Goal: Task Accomplishment & Management: Use online tool/utility

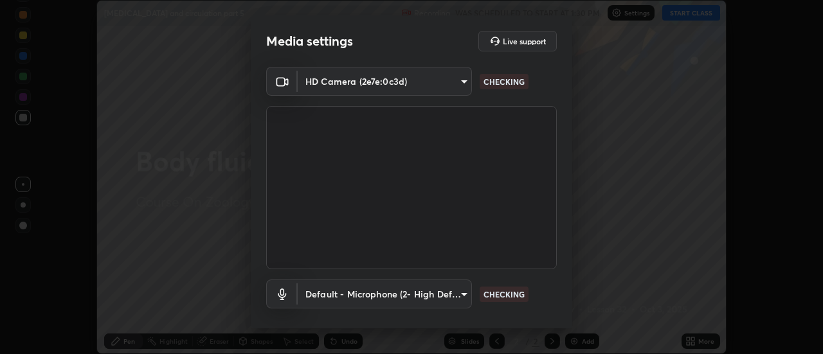
scroll to position [354, 823]
click at [427, 295] on body "Erase all [MEDICAL_DATA] and circulation part 5 Recording WAS SCHEDULED TO STAR…" at bounding box center [411, 177] width 823 height 354
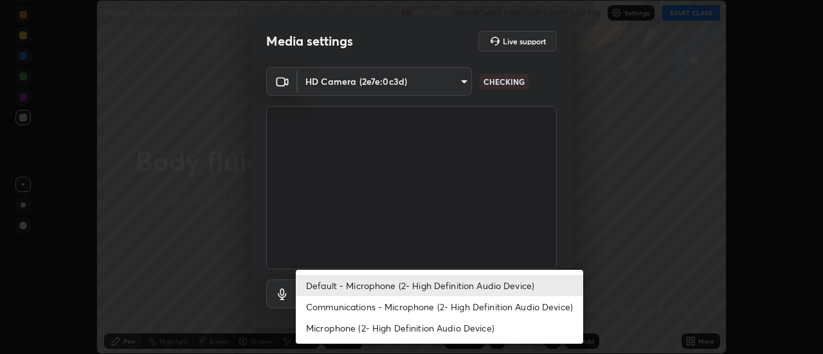
click at [414, 311] on li "Communications - Microphone (2- High Definition Audio Device)" at bounding box center [439, 306] width 287 height 21
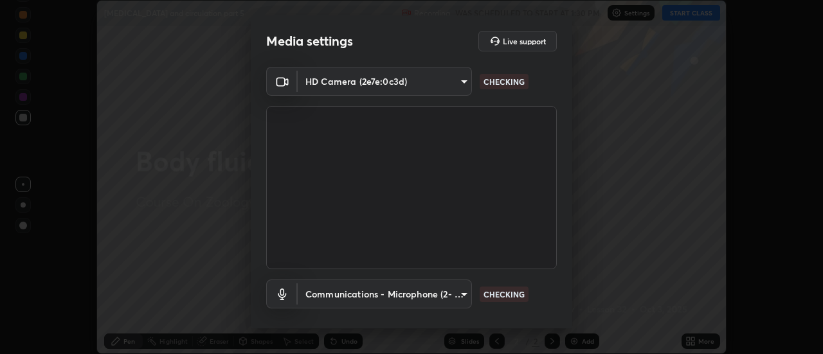
click at [417, 293] on body "Erase all [MEDICAL_DATA] and circulation part 5 Recording WAS SCHEDULED TO STAR…" at bounding box center [411, 177] width 823 height 354
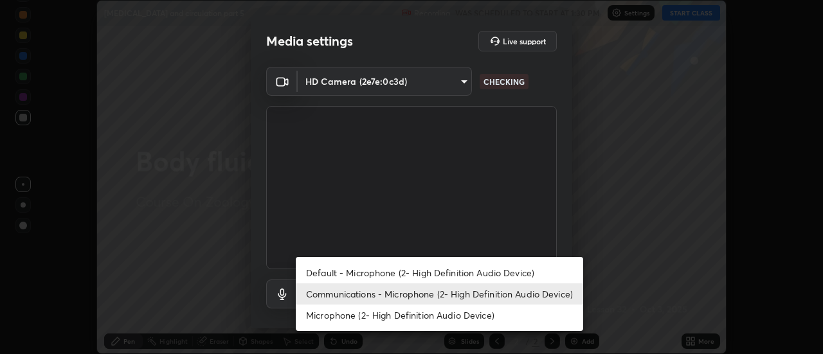
click at [401, 275] on li "Default - Microphone (2- High Definition Audio Device)" at bounding box center [439, 272] width 287 height 21
type input "default"
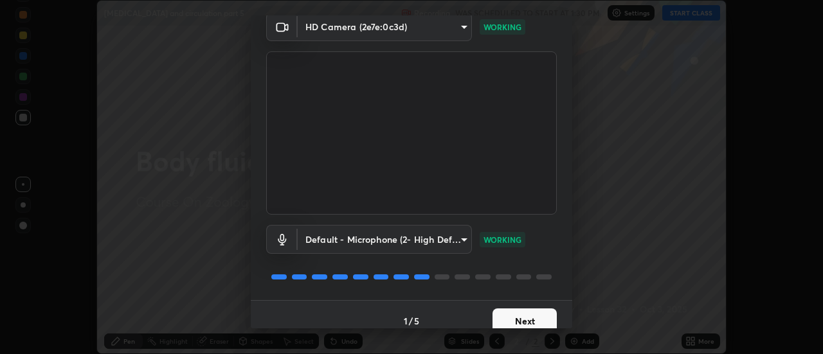
scroll to position [68, 0]
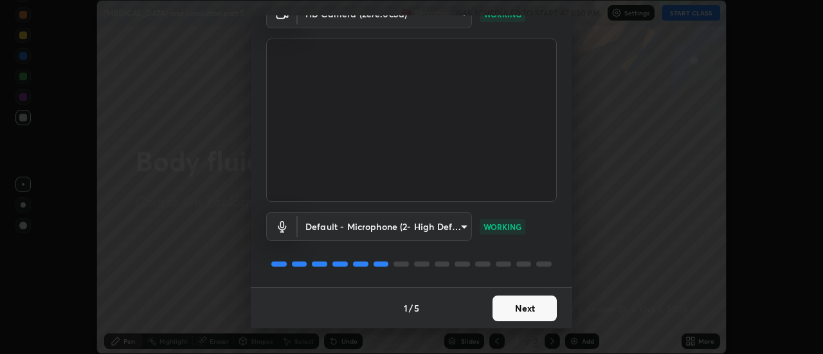
click at [562, 296] on div "1 / 5 Next" at bounding box center [412, 307] width 322 height 41
click at [518, 310] on button "Next" at bounding box center [525, 309] width 64 height 26
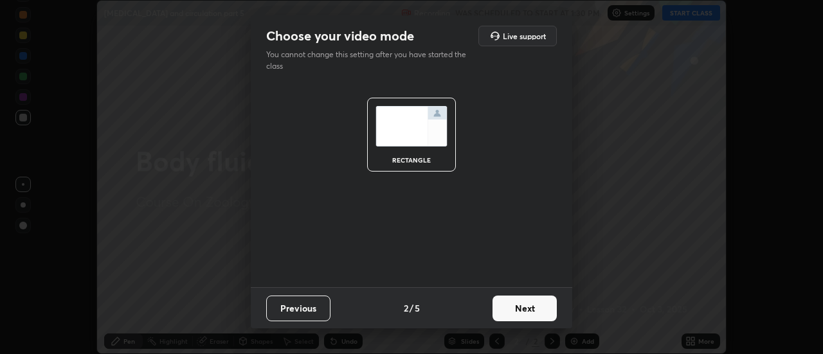
click at [527, 312] on button "Next" at bounding box center [525, 309] width 64 height 26
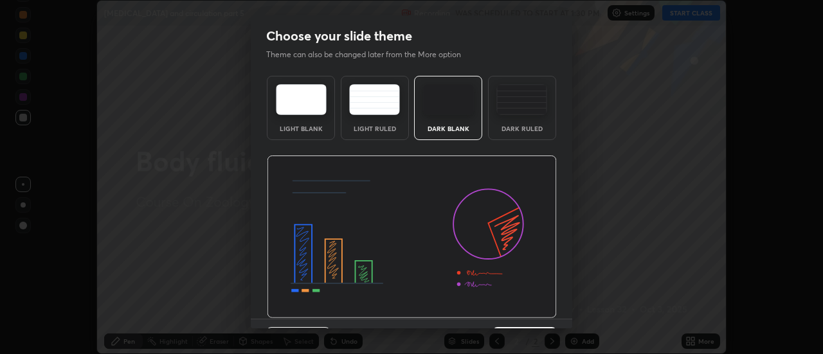
scroll to position [32, 0]
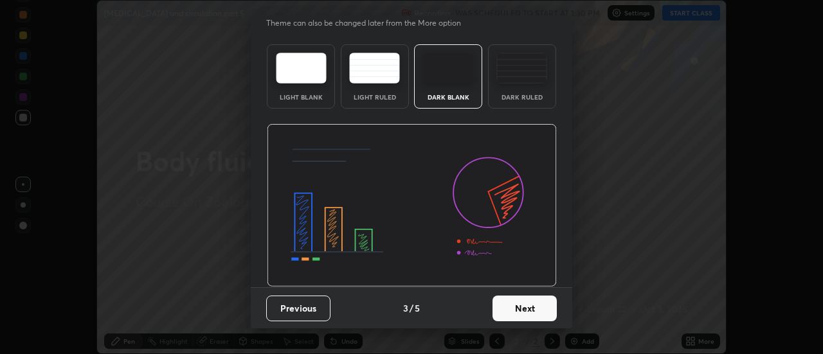
click at [540, 309] on button "Next" at bounding box center [525, 309] width 64 height 26
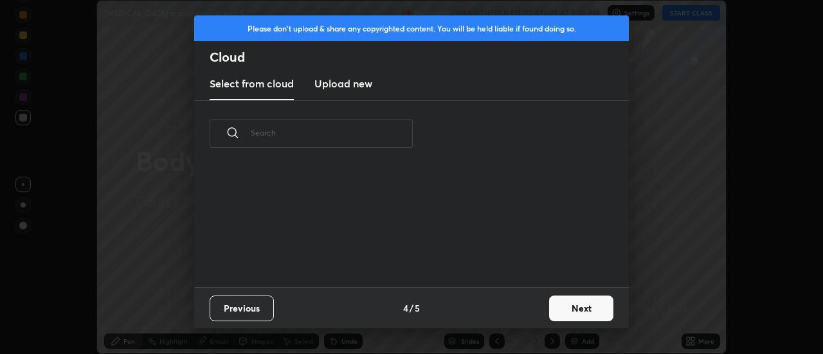
scroll to position [0, 0]
click at [569, 309] on button "Next" at bounding box center [581, 309] width 64 height 26
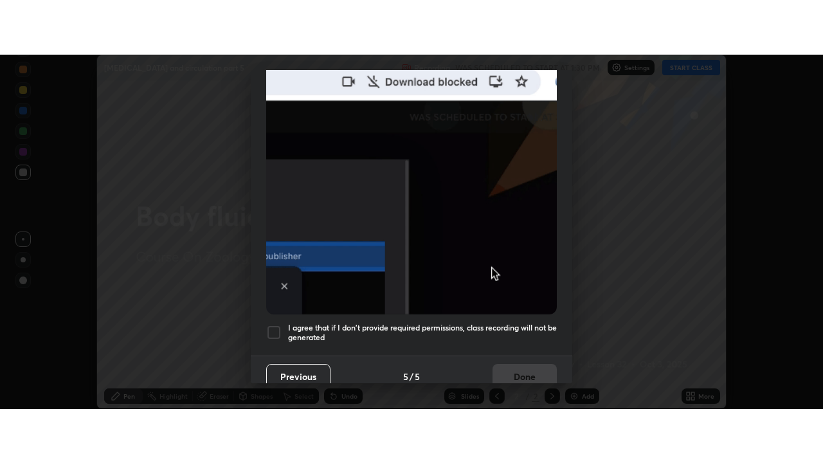
scroll to position [330, 0]
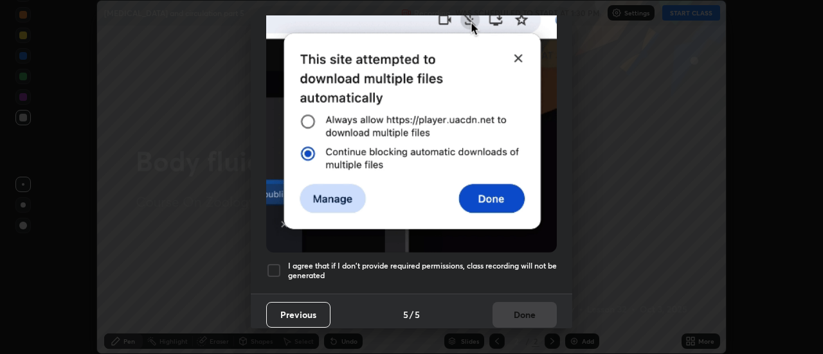
click at [266, 266] on div at bounding box center [273, 270] width 15 height 15
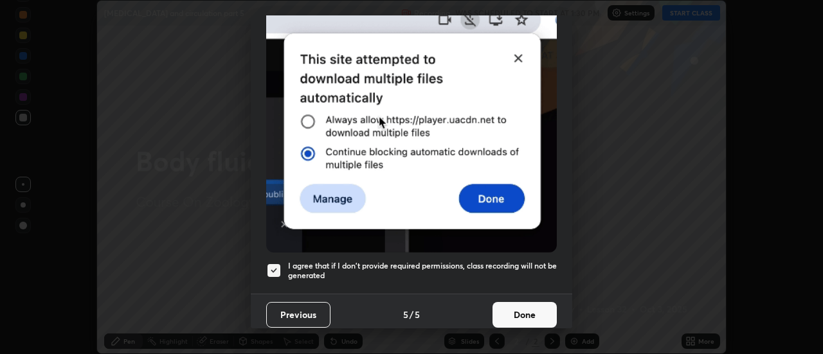
click at [531, 314] on button "Done" at bounding box center [525, 315] width 64 height 26
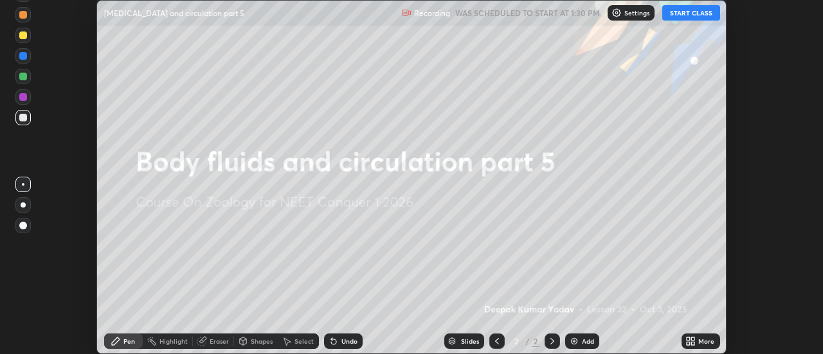
click at [691, 339] on icon at bounding box center [691, 341] width 10 height 10
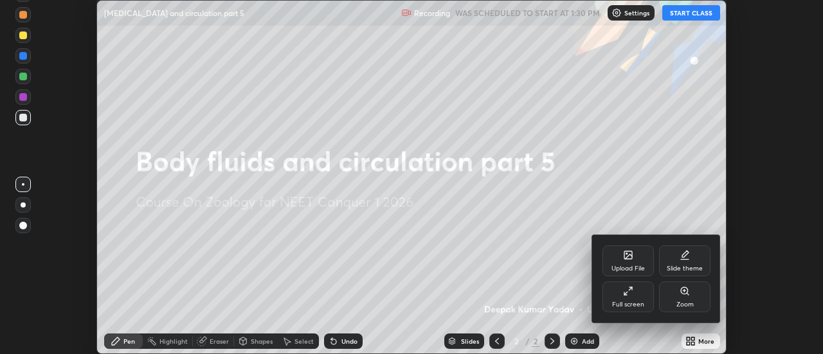
click at [635, 299] on div "Full screen" at bounding box center [628, 297] width 51 height 31
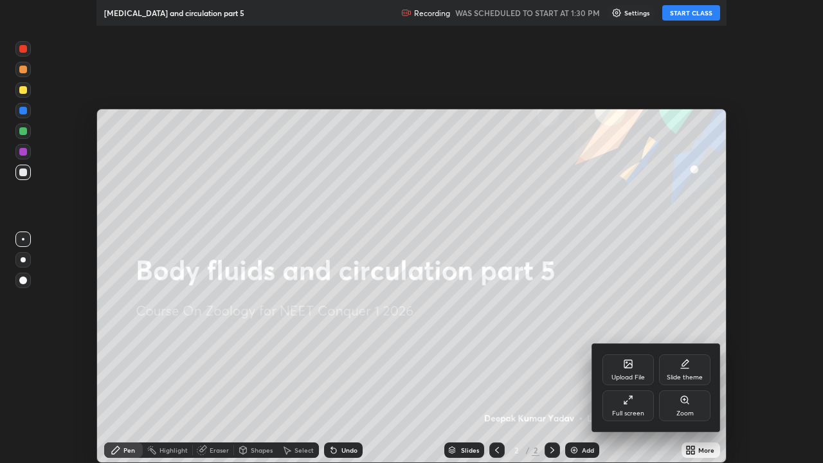
scroll to position [463, 823]
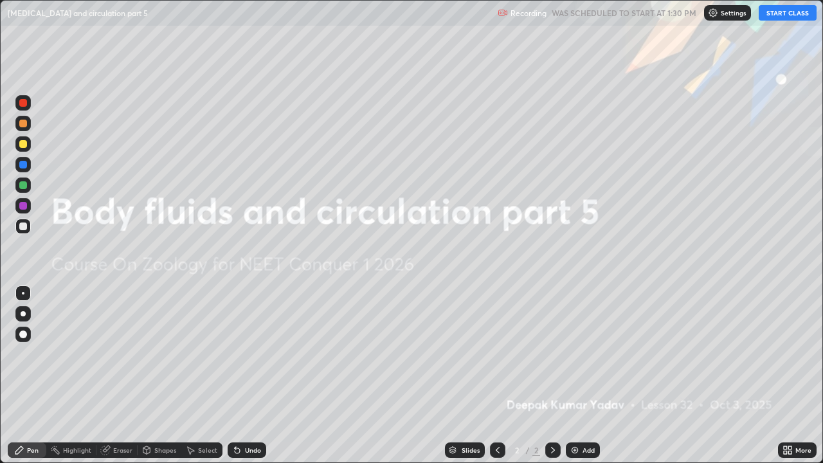
click at [574, 354] on img at bounding box center [575, 450] width 10 height 10
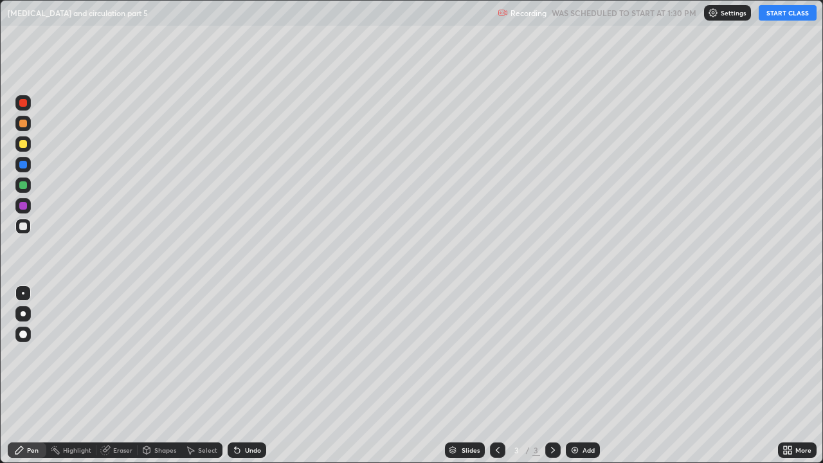
click at [30, 354] on div "Pen" at bounding box center [33, 450] width 12 height 6
click at [25, 329] on div at bounding box center [22, 334] width 15 height 15
click at [28, 143] on div at bounding box center [22, 143] width 15 height 15
click at [780, 17] on button "START CLASS" at bounding box center [788, 12] width 58 height 15
click at [23, 167] on div at bounding box center [23, 165] width 8 height 8
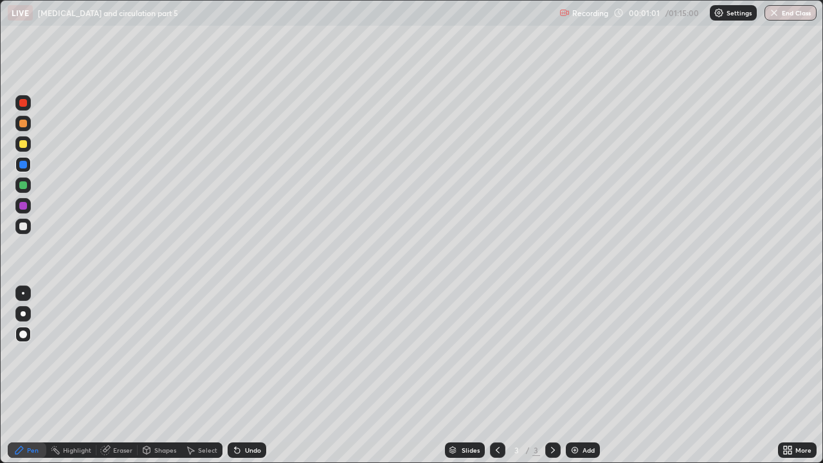
click at [236, 354] on icon at bounding box center [237, 450] width 5 height 5
click at [26, 187] on div at bounding box center [23, 185] width 8 height 8
click at [21, 183] on div at bounding box center [23, 185] width 8 height 8
click at [574, 354] on img at bounding box center [575, 450] width 10 height 10
click at [26, 145] on div at bounding box center [23, 144] width 8 height 8
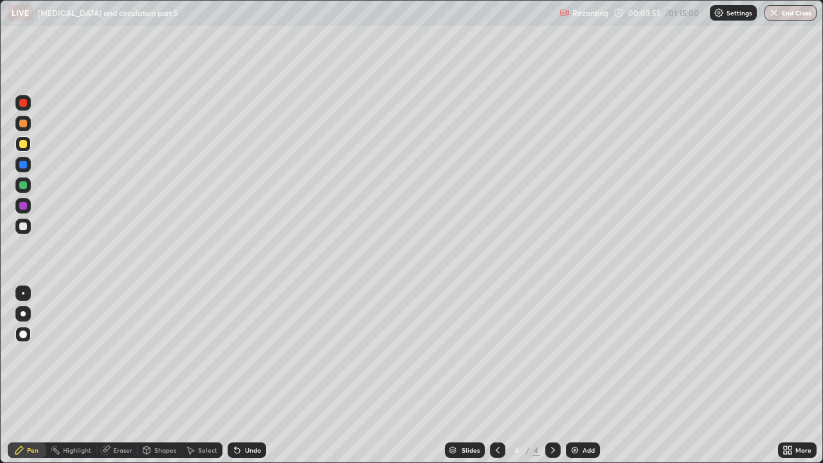
click at [28, 107] on div at bounding box center [22, 102] width 15 height 15
click at [574, 354] on img at bounding box center [575, 450] width 10 height 10
click at [235, 354] on icon at bounding box center [237, 450] width 5 height 5
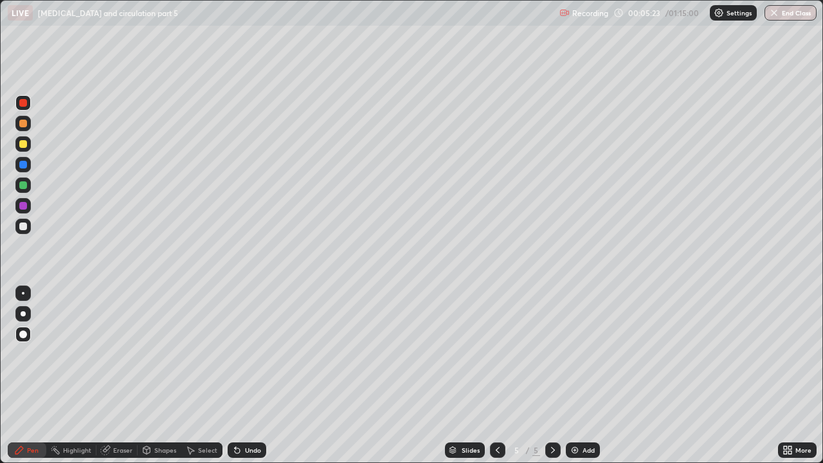
click at [27, 190] on div at bounding box center [22, 185] width 15 height 15
click at [20, 226] on div at bounding box center [23, 227] width 8 height 8
click at [24, 165] on div at bounding box center [23, 165] width 8 height 8
click at [19, 147] on div at bounding box center [22, 143] width 15 height 15
click at [23, 186] on div at bounding box center [23, 185] width 8 height 8
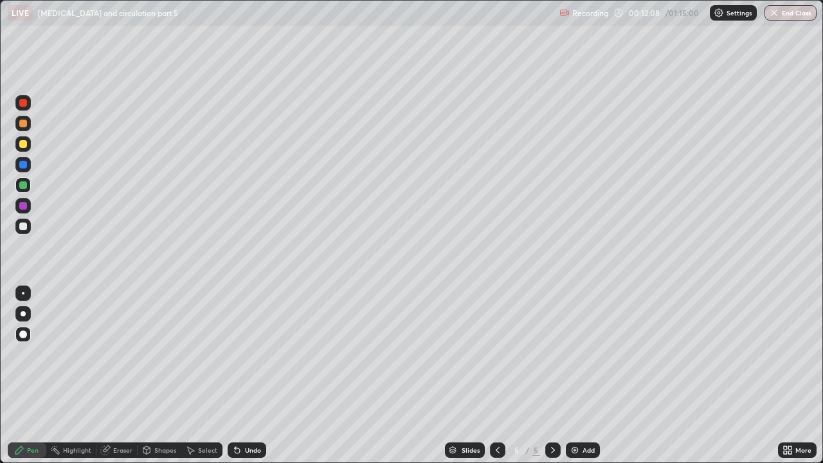
click at [23, 164] on div at bounding box center [23, 165] width 8 height 8
click at [19, 103] on div at bounding box center [23, 103] width 8 height 8
click at [578, 354] on img at bounding box center [575, 450] width 10 height 10
click at [151, 354] on div "Shapes" at bounding box center [160, 449] width 44 height 15
click at [235, 354] on icon at bounding box center [237, 450] width 5 height 5
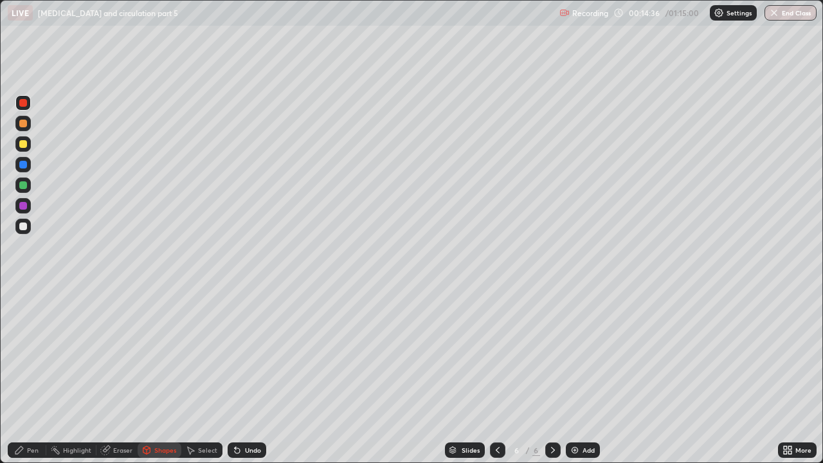
click at [235, 354] on icon at bounding box center [237, 450] width 5 height 5
click at [162, 354] on div "Shapes" at bounding box center [165, 450] width 22 height 6
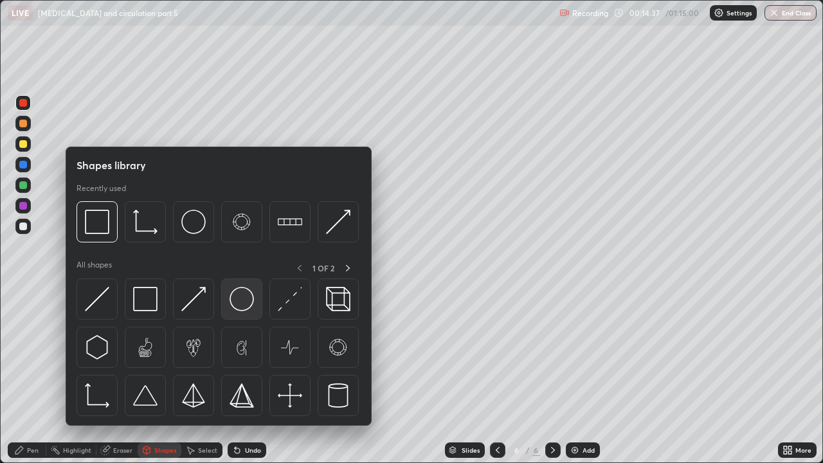
click at [240, 299] on img at bounding box center [242, 299] width 24 height 24
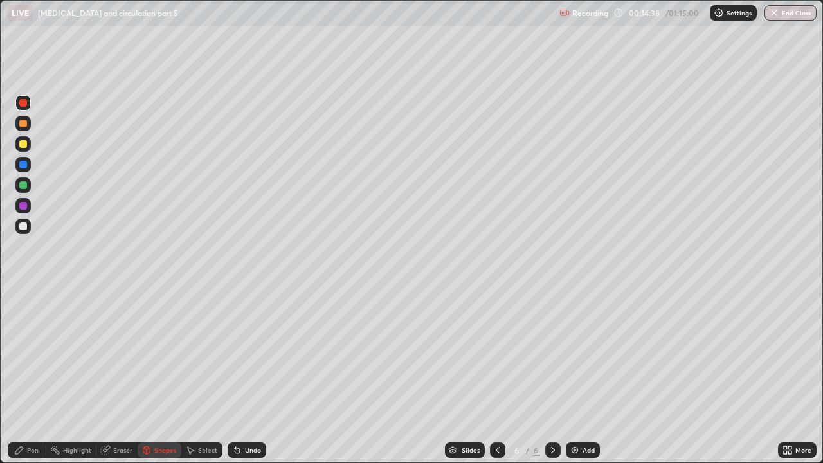
click at [29, 223] on div at bounding box center [22, 226] width 15 height 15
click at [37, 354] on div "Pen" at bounding box center [33, 450] width 12 height 6
click at [24, 206] on div at bounding box center [23, 206] width 8 height 8
click at [22, 185] on div at bounding box center [23, 185] width 8 height 8
click at [17, 123] on div at bounding box center [22, 123] width 15 height 15
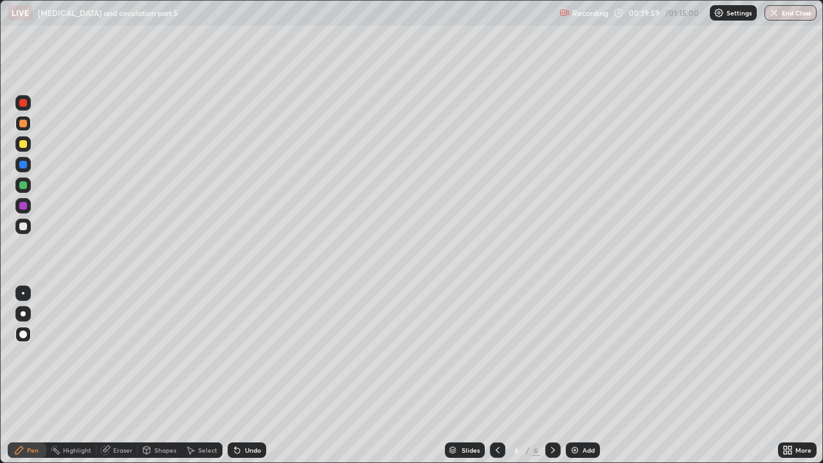
click at [24, 227] on div at bounding box center [23, 227] width 8 height 8
click at [573, 354] on img at bounding box center [575, 450] width 10 height 10
click at [26, 185] on div at bounding box center [23, 185] width 8 height 8
click at [20, 104] on div at bounding box center [23, 103] width 8 height 8
click at [496, 354] on icon at bounding box center [498, 450] width 10 height 10
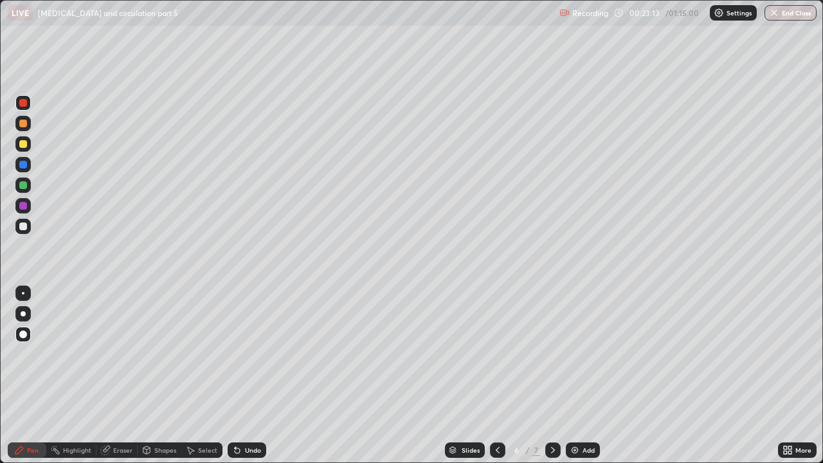
click at [496, 354] on icon at bounding box center [498, 450] width 10 height 10
click at [552, 354] on icon at bounding box center [553, 450] width 10 height 10
click at [551, 354] on icon at bounding box center [553, 450] width 4 height 6
click at [24, 186] on div at bounding box center [23, 185] width 8 height 8
click at [24, 146] on div at bounding box center [23, 144] width 8 height 8
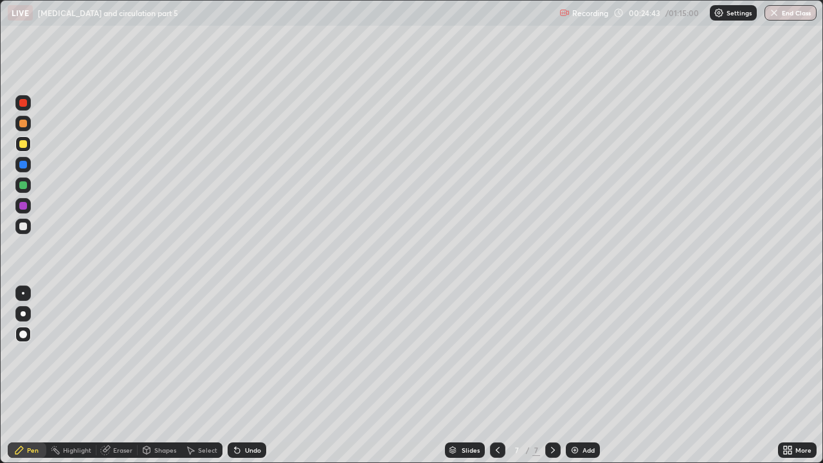
click at [24, 103] on div at bounding box center [23, 103] width 8 height 8
click at [495, 354] on icon at bounding box center [498, 450] width 10 height 10
click at [496, 354] on icon at bounding box center [498, 450] width 4 height 6
click at [552, 354] on icon at bounding box center [553, 450] width 10 height 10
click at [552, 354] on icon at bounding box center [553, 450] width 4 height 6
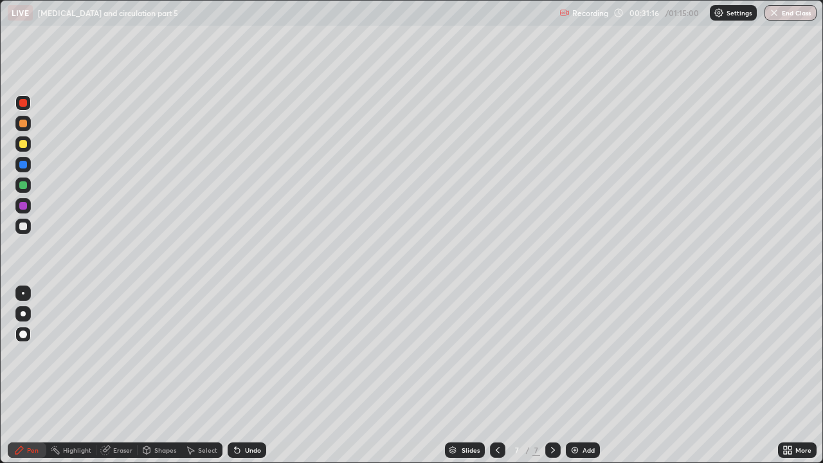
click at [25, 223] on div at bounding box center [22, 226] width 15 height 15
click at [27, 110] on div at bounding box center [22, 102] width 15 height 15
click at [22, 165] on div at bounding box center [23, 165] width 8 height 8
click at [235, 354] on icon at bounding box center [237, 450] width 5 height 5
click at [22, 187] on div at bounding box center [23, 185] width 8 height 8
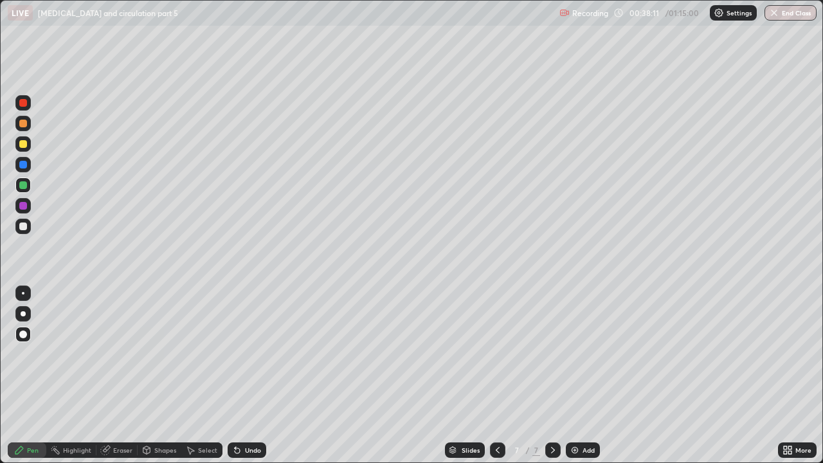
click at [579, 354] on div "Add" at bounding box center [583, 449] width 34 height 15
click at [236, 354] on icon at bounding box center [237, 450] width 5 height 5
click at [237, 354] on icon at bounding box center [237, 450] width 5 height 5
click at [24, 144] on div at bounding box center [23, 144] width 8 height 8
click at [572, 354] on img at bounding box center [575, 450] width 10 height 10
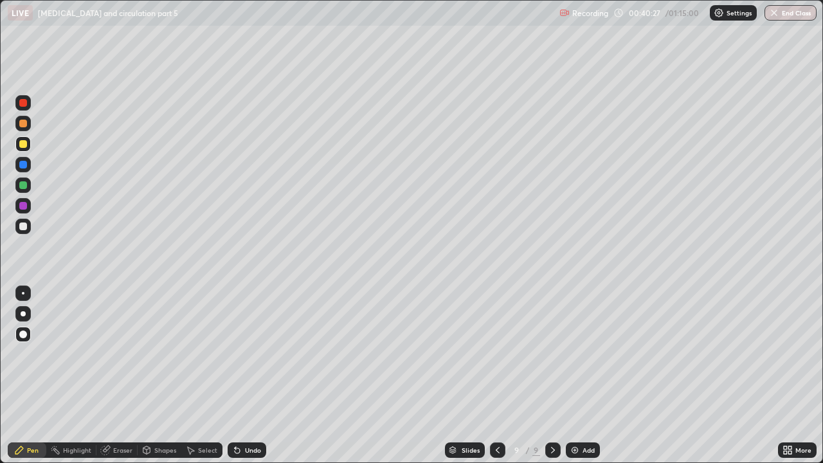
click at [22, 184] on div at bounding box center [23, 185] width 8 height 8
click at [496, 354] on icon at bounding box center [498, 450] width 10 height 10
click at [493, 354] on icon at bounding box center [498, 450] width 10 height 10
click at [550, 354] on icon at bounding box center [553, 450] width 10 height 10
click at [545, 354] on div at bounding box center [552, 449] width 15 height 15
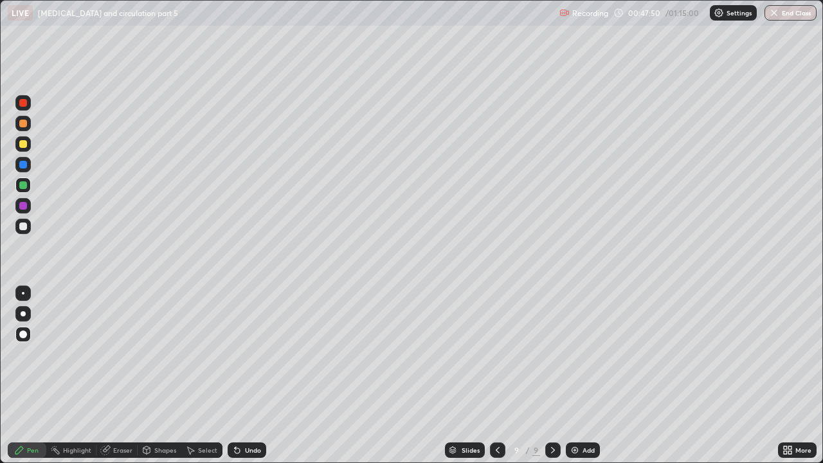
click at [23, 164] on div at bounding box center [23, 165] width 8 height 8
click at [490, 354] on div at bounding box center [497, 449] width 15 height 15
click at [493, 354] on icon at bounding box center [498, 450] width 10 height 10
click at [496, 354] on icon at bounding box center [498, 450] width 10 height 10
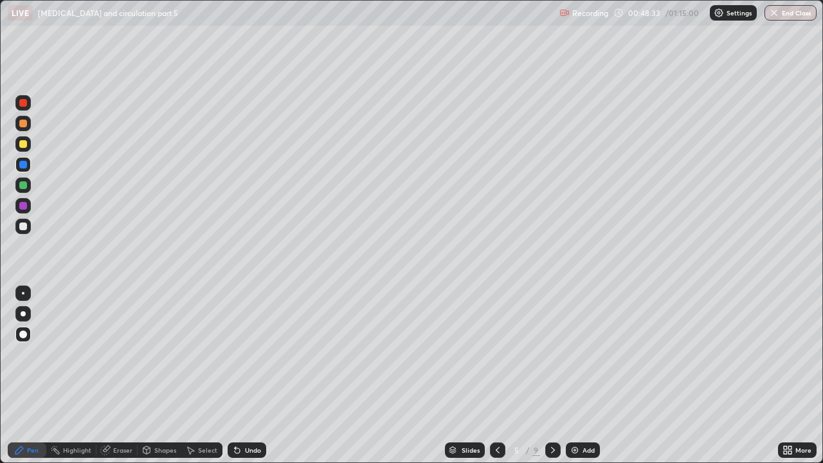
click at [495, 354] on icon at bounding box center [498, 450] width 10 height 10
click at [497, 354] on icon at bounding box center [498, 450] width 10 height 10
click at [558, 354] on div at bounding box center [552, 450] width 15 height 26
click at [552, 354] on icon at bounding box center [553, 450] width 10 height 10
click at [553, 354] on icon at bounding box center [553, 450] width 10 height 10
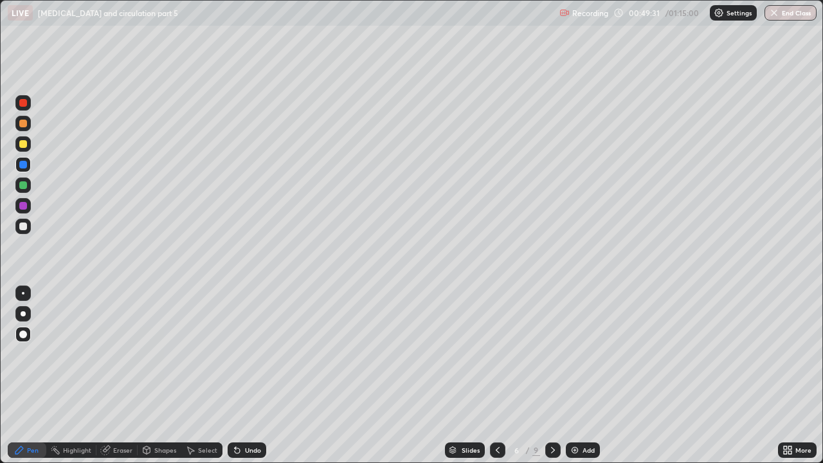
click at [552, 354] on icon at bounding box center [553, 450] width 10 height 10
click at [553, 354] on icon at bounding box center [553, 450] width 10 height 10
click at [552, 354] on icon at bounding box center [553, 450] width 10 height 10
click at [576, 354] on img at bounding box center [575, 450] width 10 height 10
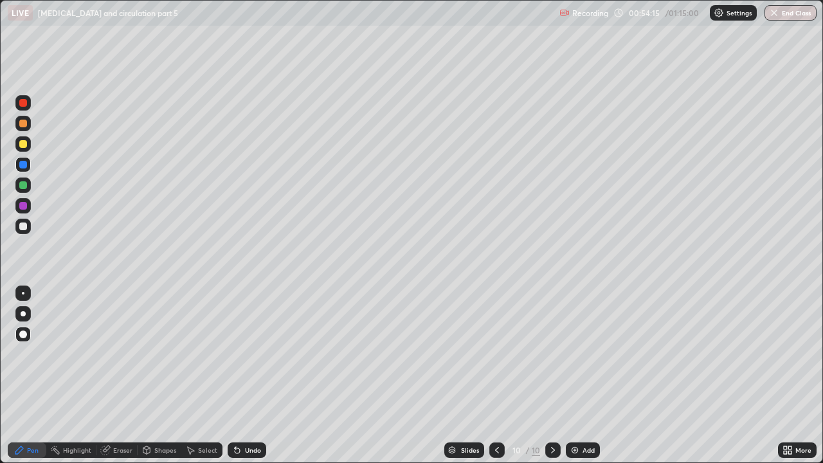
click at [553, 354] on icon at bounding box center [553, 450] width 10 height 10
click at [496, 354] on icon at bounding box center [497, 450] width 10 height 10
click at [21, 102] on div at bounding box center [23, 103] width 8 height 8
click at [572, 354] on img at bounding box center [575, 450] width 10 height 10
click at [22, 124] on div at bounding box center [23, 124] width 8 height 8
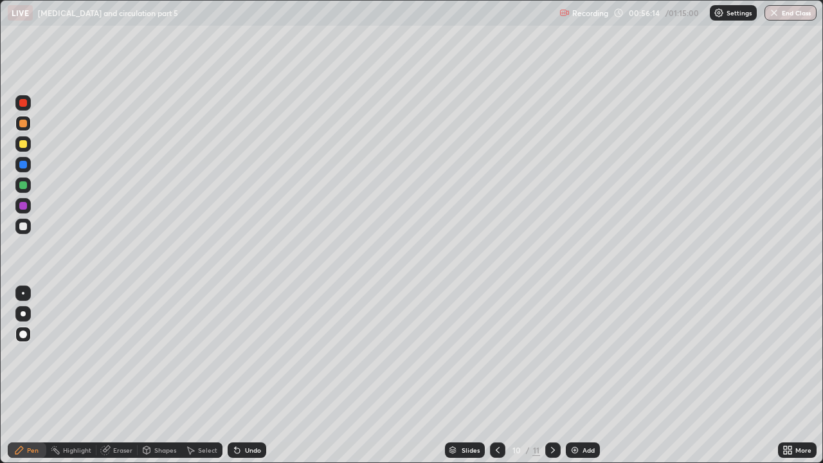
click at [23, 167] on div at bounding box center [23, 165] width 8 height 8
click at [22, 145] on div at bounding box center [23, 144] width 8 height 8
click at [23, 104] on div at bounding box center [23, 103] width 8 height 8
click at [23, 186] on div at bounding box center [23, 185] width 8 height 8
click at [23, 227] on div at bounding box center [23, 227] width 8 height 8
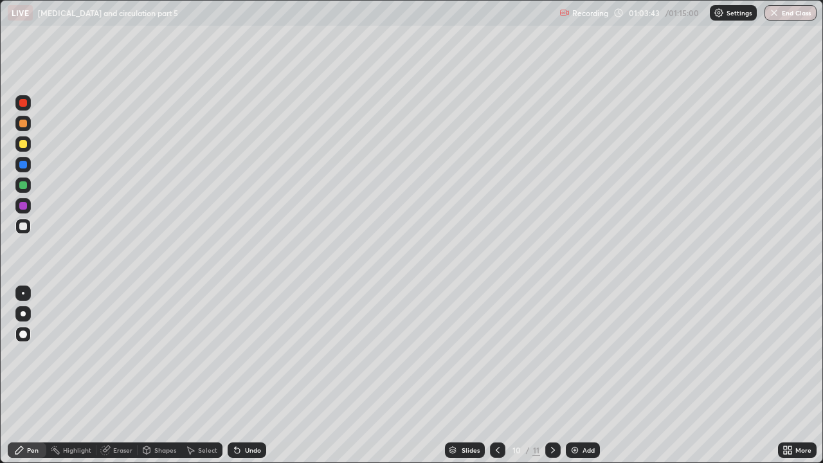
click at [239, 354] on icon at bounding box center [237, 450] width 10 height 10
click at [33, 354] on div "Pen" at bounding box center [27, 449] width 39 height 15
click at [496, 354] on icon at bounding box center [498, 450] width 10 height 10
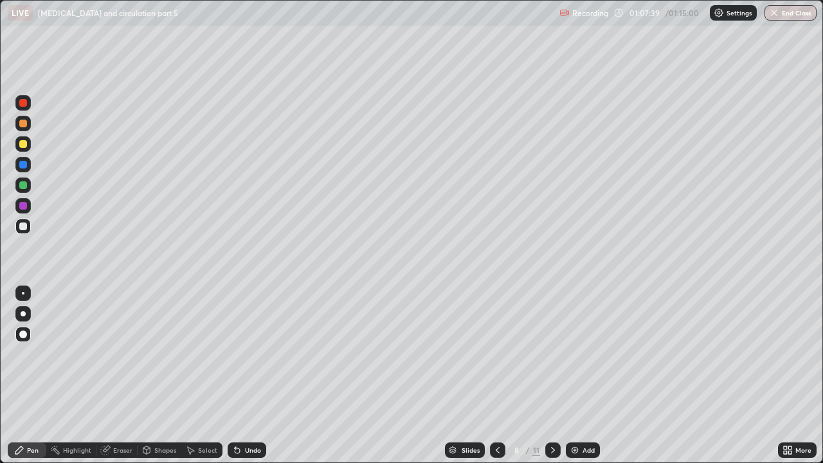
click at [496, 354] on icon at bounding box center [498, 450] width 10 height 10
click at [551, 354] on icon at bounding box center [553, 450] width 10 height 10
click at [550, 354] on icon at bounding box center [553, 450] width 10 height 10
click at [552, 354] on icon at bounding box center [553, 450] width 10 height 10
click at [572, 354] on img at bounding box center [575, 450] width 10 height 10
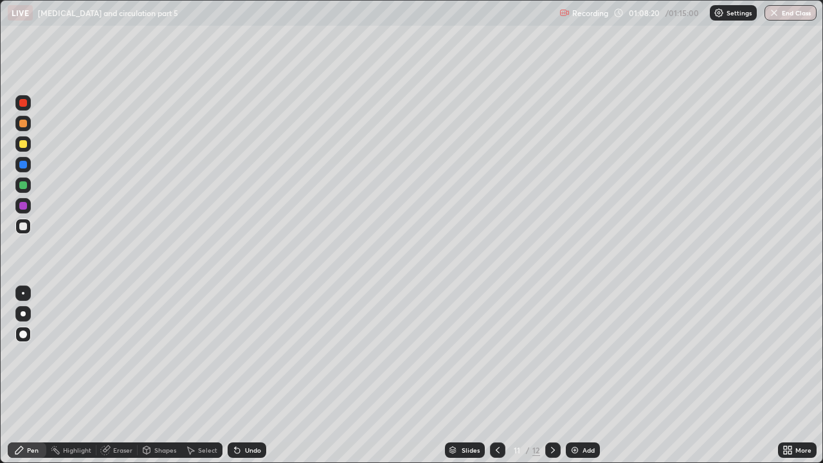
click at [26, 188] on div at bounding box center [23, 185] width 8 height 8
click at [19, 143] on div at bounding box center [23, 144] width 8 height 8
click at [22, 123] on div at bounding box center [23, 124] width 8 height 8
click at [149, 354] on icon at bounding box center [146, 450] width 7 height 8
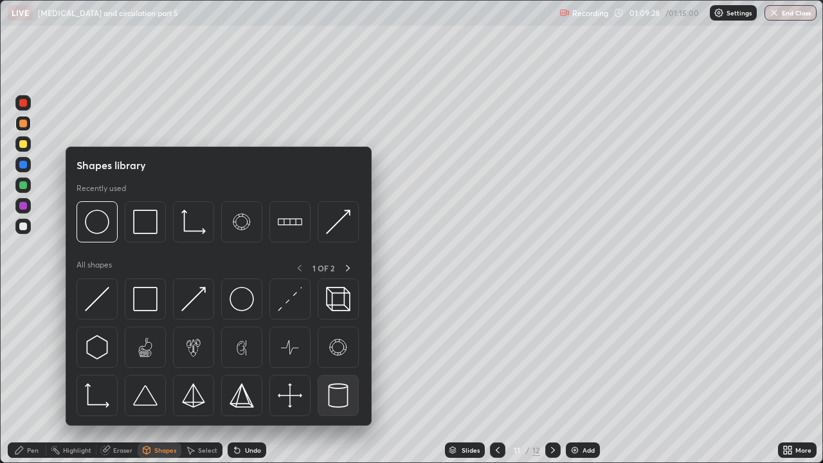
click at [335, 354] on img at bounding box center [338, 395] width 24 height 24
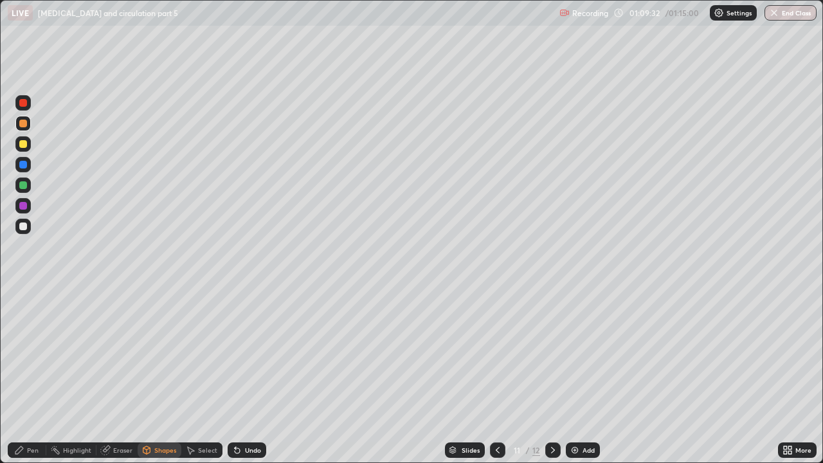
click at [39, 354] on div "Pen" at bounding box center [27, 449] width 39 height 15
click at [26, 162] on div at bounding box center [23, 165] width 8 height 8
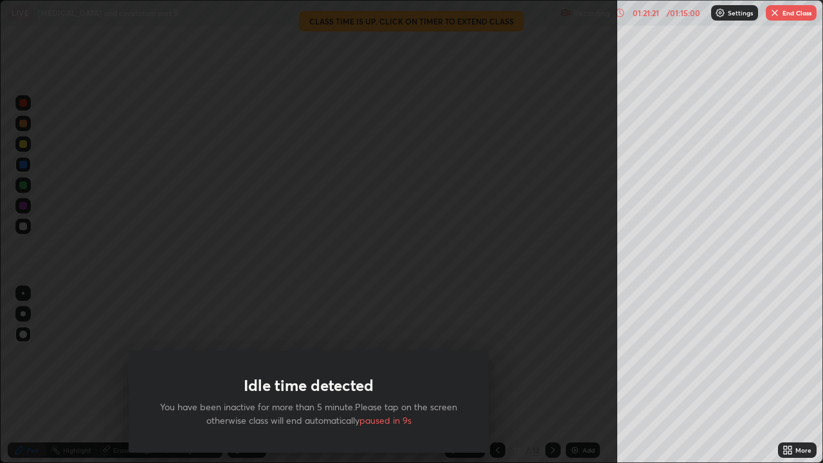
click at [128, 312] on div "Idle time detected You have been inactive for more than 5 minute.Please tap on …" at bounding box center [308, 231] width 617 height 463
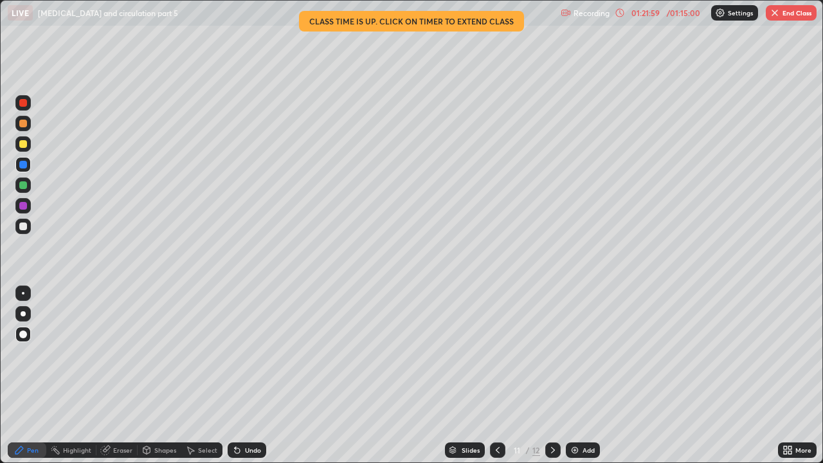
click at [20, 106] on div at bounding box center [22, 102] width 15 height 15
click at [787, 18] on button "End Class" at bounding box center [791, 12] width 51 height 15
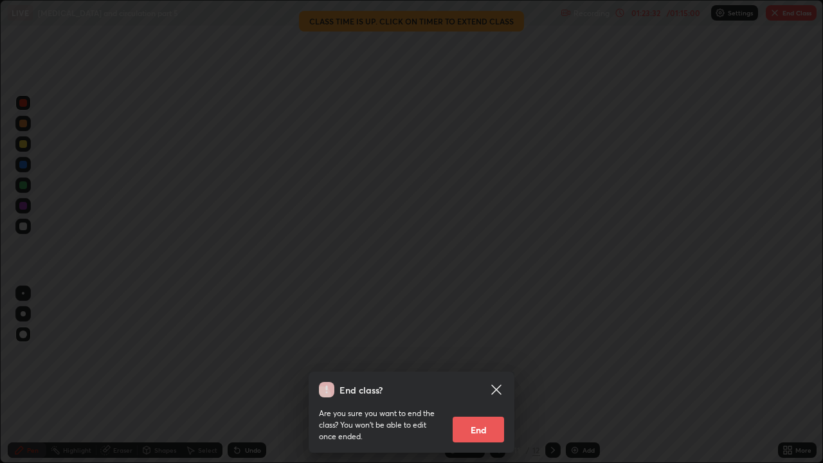
click at [493, 354] on button "End" at bounding box center [478, 430] width 51 height 26
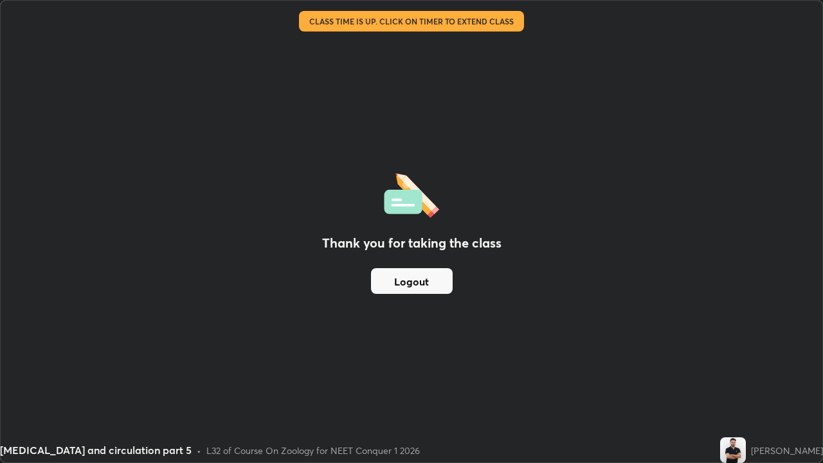
click at [419, 287] on button "Logout" at bounding box center [412, 281] width 82 height 26
